Goal: Information Seeking & Learning: Learn about a topic

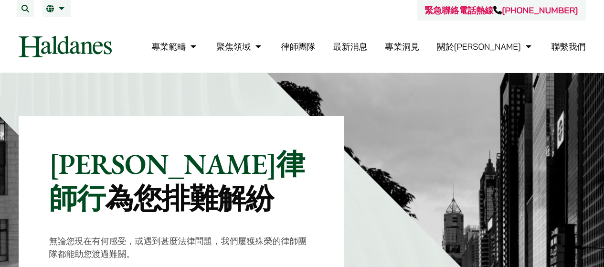
click at [316, 48] on link "律師團隊" at bounding box center [298, 46] width 34 height 11
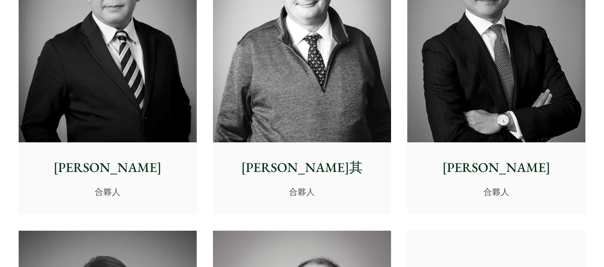
scroll to position [637, 0]
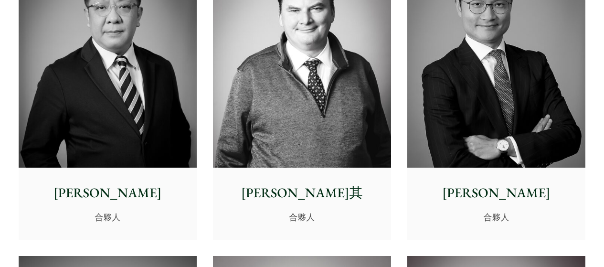
click at [441, 96] on img at bounding box center [496, 56] width 178 height 223
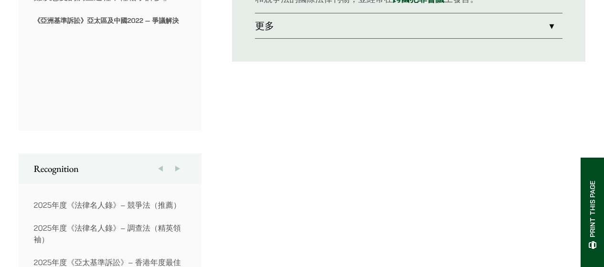
scroll to position [509, 0]
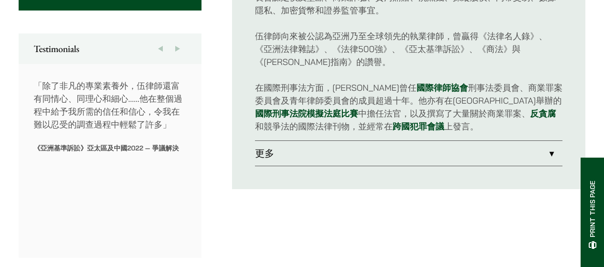
click at [385, 149] on link "更多" at bounding box center [409, 153] width 308 height 25
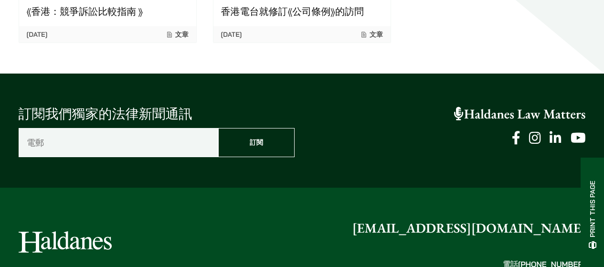
scroll to position [1950, 0]
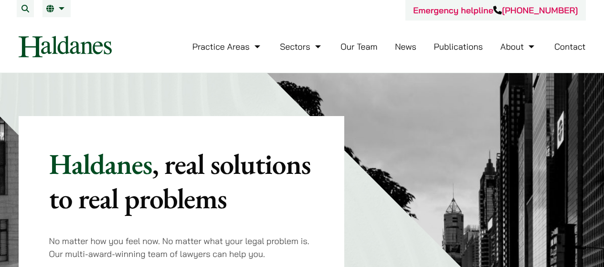
click at [575, 44] on link "Contact" at bounding box center [570, 46] width 32 height 11
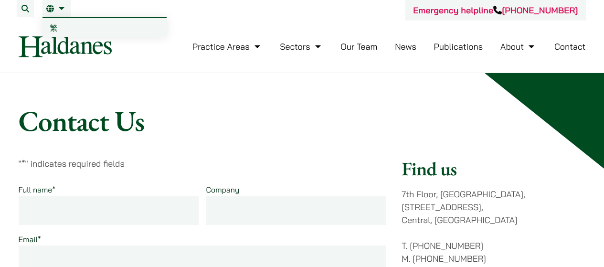
click at [51, 24] on span "繁" at bounding box center [54, 28] width 8 height 10
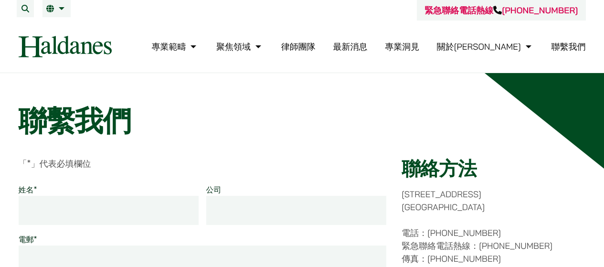
click at [316, 48] on link "律師團隊" at bounding box center [298, 46] width 34 height 11
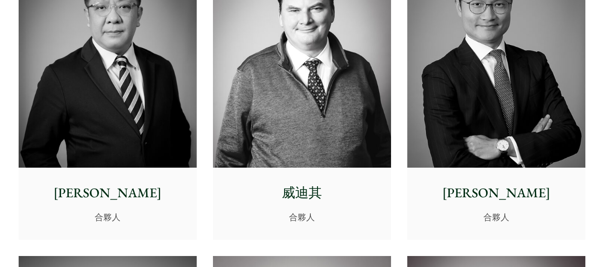
scroll to position [637, 0]
click at [486, 89] on img at bounding box center [496, 56] width 178 height 223
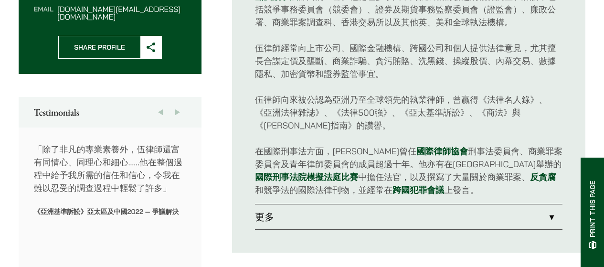
scroll to position [446, 0]
click at [324, 216] on link "更多" at bounding box center [409, 216] width 308 height 25
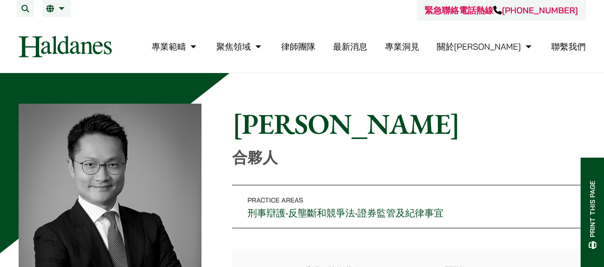
click at [316, 44] on link "律師團隊" at bounding box center [298, 46] width 34 height 11
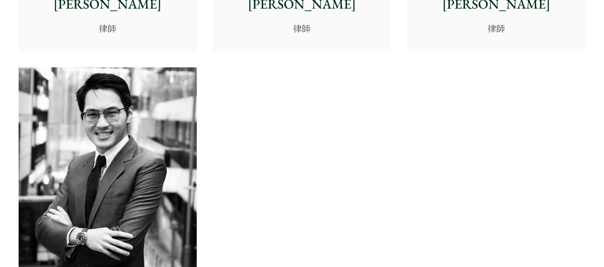
scroll to position [3754, 0]
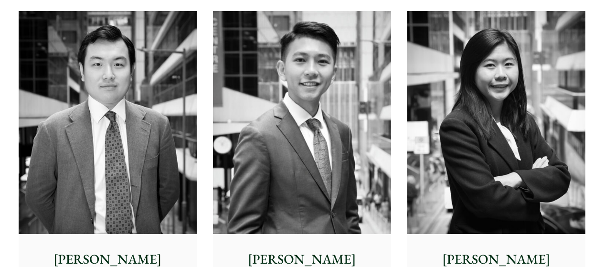
click at [335, 115] on img at bounding box center [302, 122] width 178 height 223
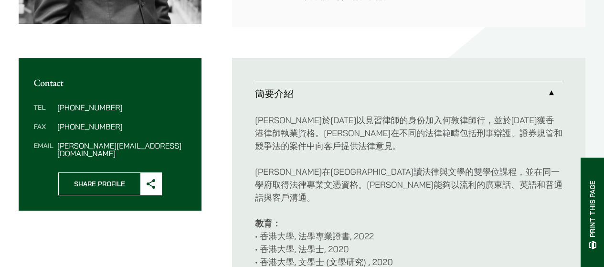
scroll to position [318, 0]
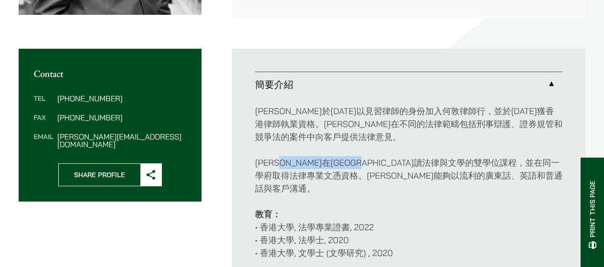
drag, startPoint x: 302, startPoint y: 162, endPoint x: 430, endPoint y: 167, distance: 128.6
click at [430, 167] on p "馮律師在香港大學修讀法律與文學的雙學位課程，並在同一學府取得法律專業文憑資格。馮律師能夠以流利的廣東話、英語和普通話與客戶溝通。" at bounding box center [409, 175] width 308 height 39
click at [443, 180] on p "馮律師在香港大學修讀法律與文學的雙學位課程，並在同一學府取得法律專業文憑資格。馮律師能夠以流利的廣東話、英語和普通話與客戶溝通。" at bounding box center [409, 175] width 308 height 39
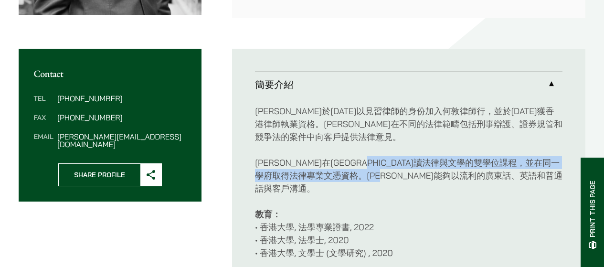
drag, startPoint x: 439, startPoint y: 169, endPoint x: 515, endPoint y: 174, distance: 76.1
click at [515, 174] on p "馮律師在香港大學修讀法律與文學的雙學位課程，並在同一學府取得法律專業文憑資格。馮律師能夠以流利的廣東話、英語和普通話與客戶溝通。" at bounding box center [409, 175] width 308 height 39
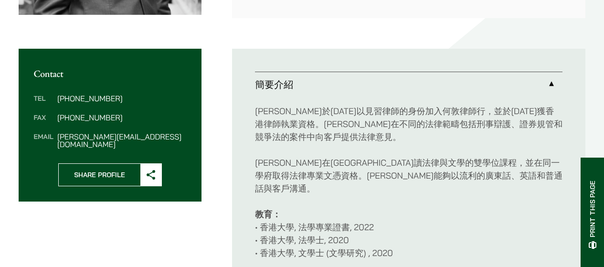
click at [522, 182] on div "馮宇祺律師於2022年以見習律師的身份加入何敦律師行，並於2024年獲香港律師執業資格。馮律師在不同的法律範疇包括刑事辯護、證券規管和競爭法的案件中向客戶提供…" at bounding box center [409, 182] width 308 height 170
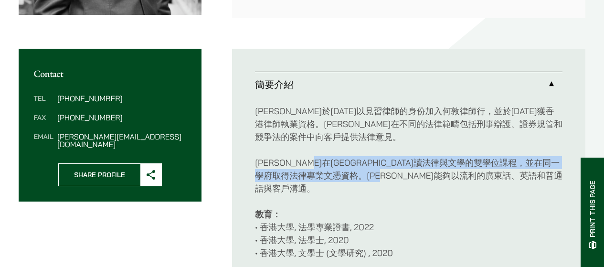
drag, startPoint x: 496, startPoint y: 172, endPoint x: 350, endPoint y: 149, distance: 147.5
click at [350, 149] on div "馮宇祺律師於2022年以見習律師的身份加入何敦律師行，並於2024年獲香港律師執業資格。馮律師在不同的法律範疇包括刑事辯護、證券規管和競爭法的案件中向客戶提供…" at bounding box center [409, 182] width 308 height 170
click at [419, 152] on div "馮宇祺律師於2022年以見習律師的身份加入何敦律師行，並於2024年獲香港律師執業資格。馮律師在不同的法律範疇包括刑事辯護、證券規管和競爭法的案件中向客戶提供…" at bounding box center [409, 182] width 308 height 170
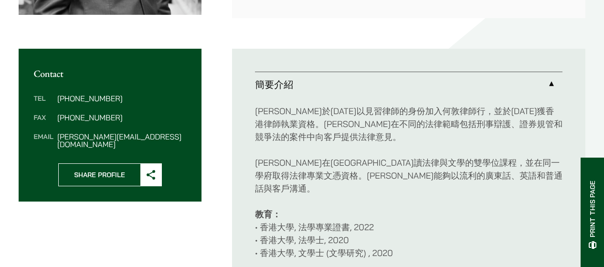
click at [539, 183] on div "馮宇祺律師於2022年以見習律師的身份加入何敦律師行，並於2024年獲香港律師執業資格。馮律師在不同的法律範疇包括刑事辯護、證券規管和競爭法的案件中向客戶提供…" at bounding box center [409, 182] width 308 height 170
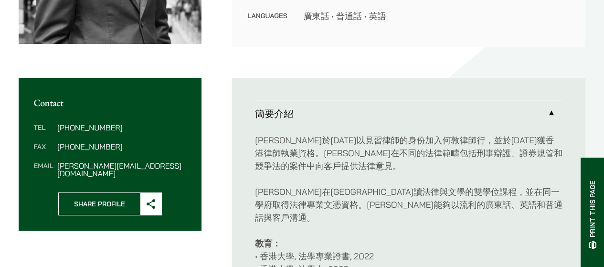
scroll to position [255, 0]
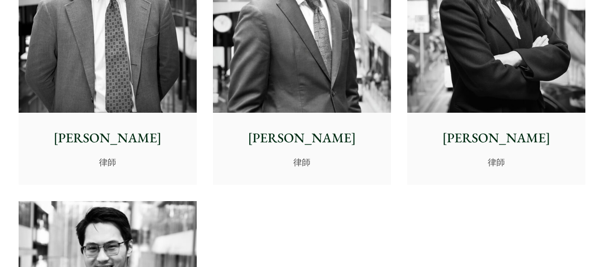
scroll to position [3818, 0]
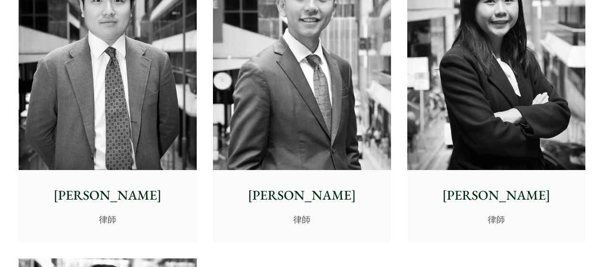
click at [163, 109] on img at bounding box center [108, 58] width 178 height 223
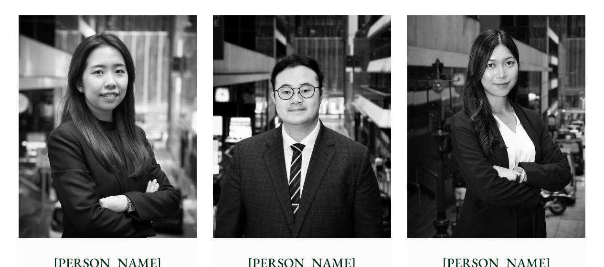
scroll to position [3436, 0]
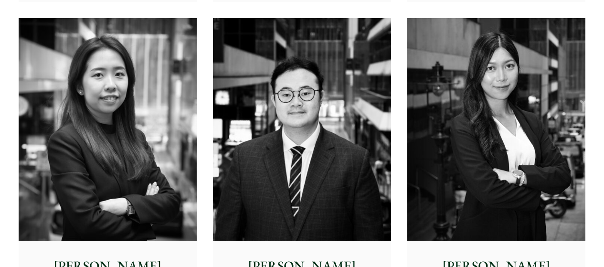
click at [359, 180] on img at bounding box center [302, 129] width 178 height 223
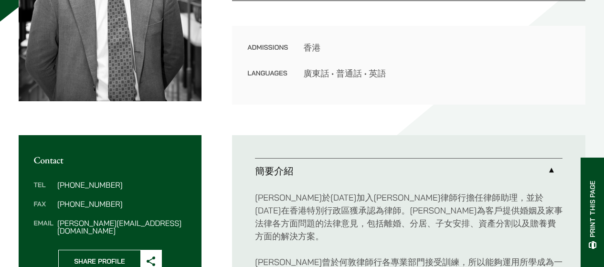
scroll to position [318, 0]
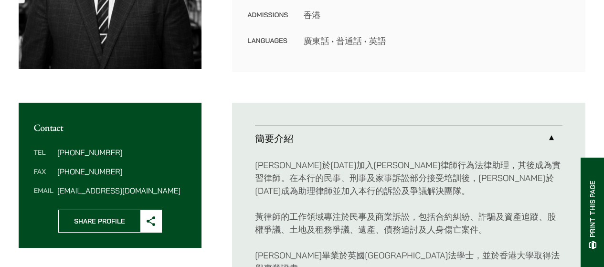
scroll to position [382, 0]
